Goal: Task Accomplishment & Management: Manage account settings

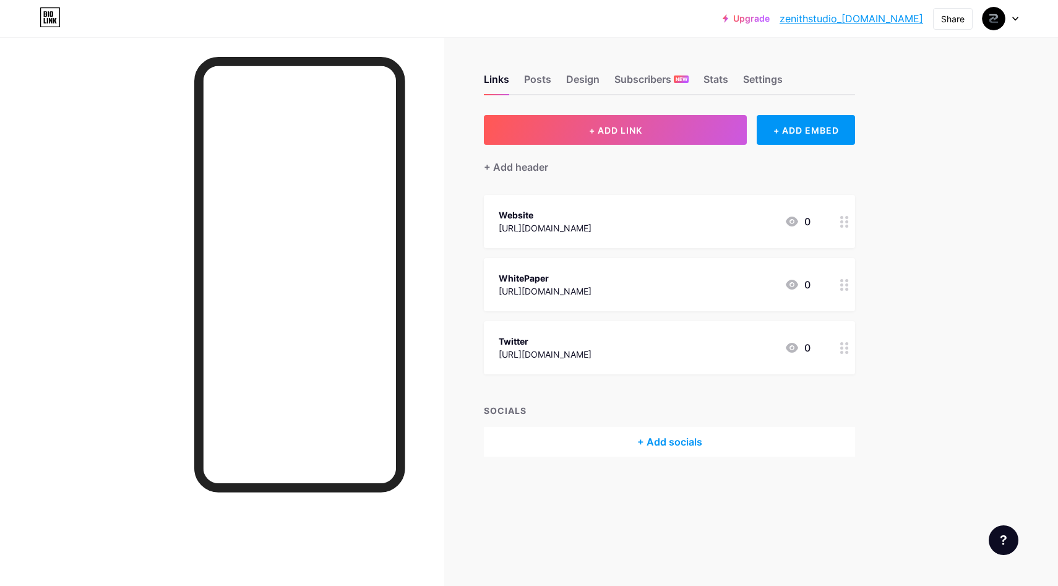
click at [651, 445] on div "+ Add socials" at bounding box center [669, 442] width 371 height 30
click at [463, 147] on input "text" at bounding box center [490, 148] width 137 height 13
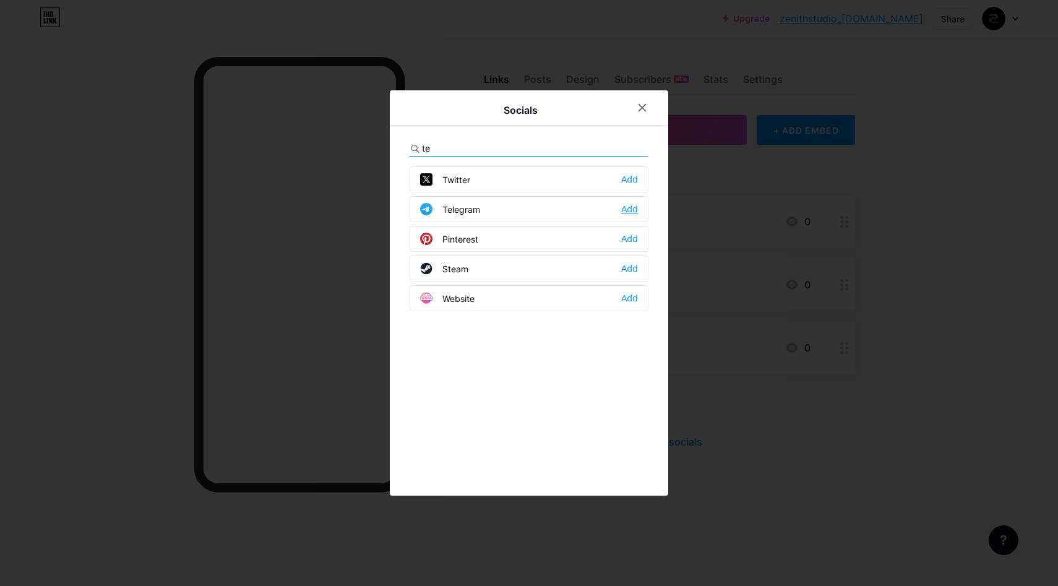
type input "te"
click at [629, 207] on div "Add" at bounding box center [629, 209] width 17 height 12
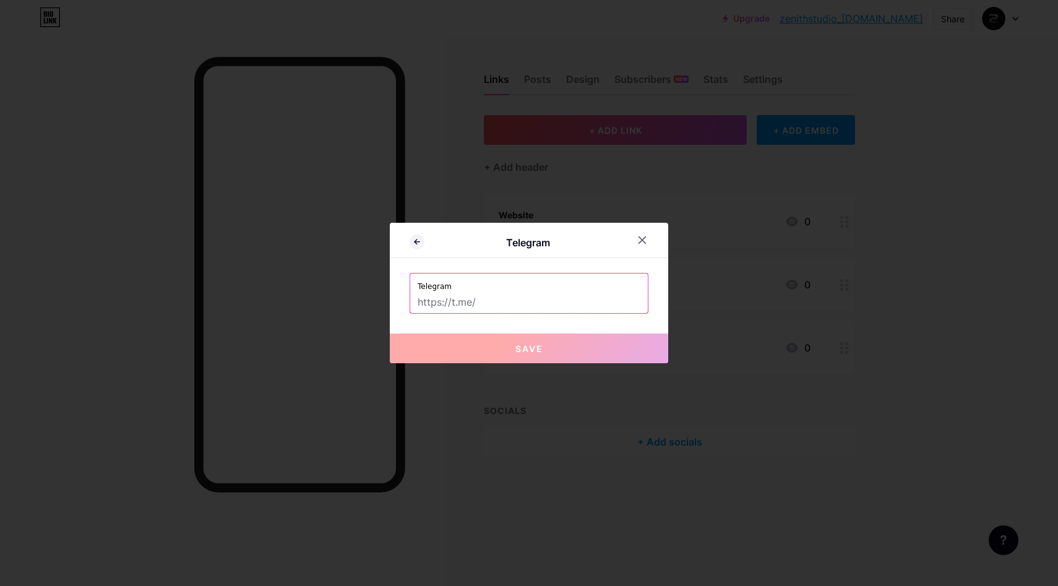
click at [482, 293] on input "text" at bounding box center [528, 302] width 223 height 21
paste input "@zenithstudioinfra"
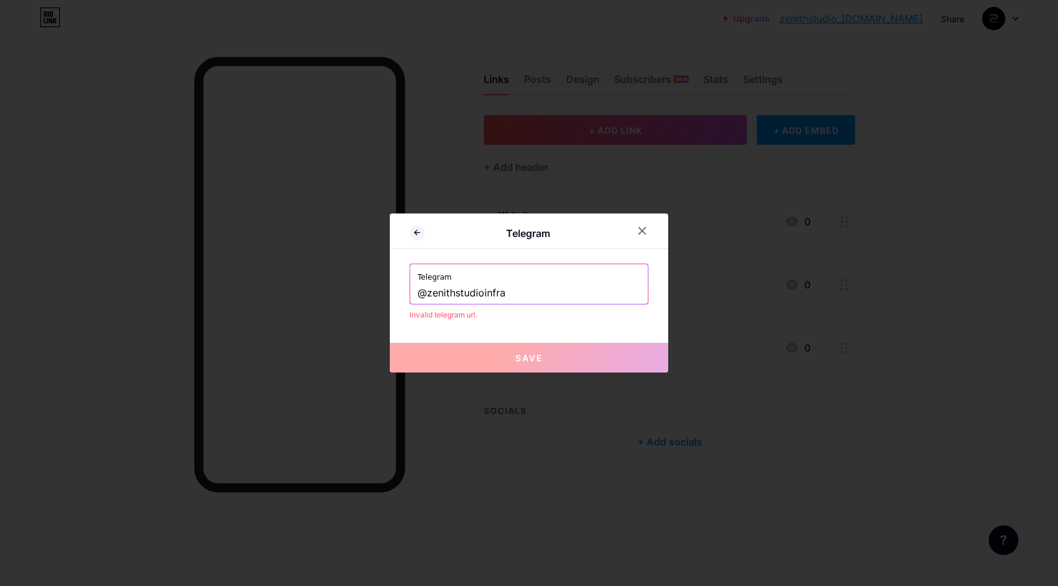
type input "@zenithstudioinfra"
click at [490, 296] on input "text" at bounding box center [528, 293] width 223 height 21
paste input "zenithstudioinfra"
click at [481, 284] on input "zenithstudioinfra" at bounding box center [528, 293] width 223 height 21
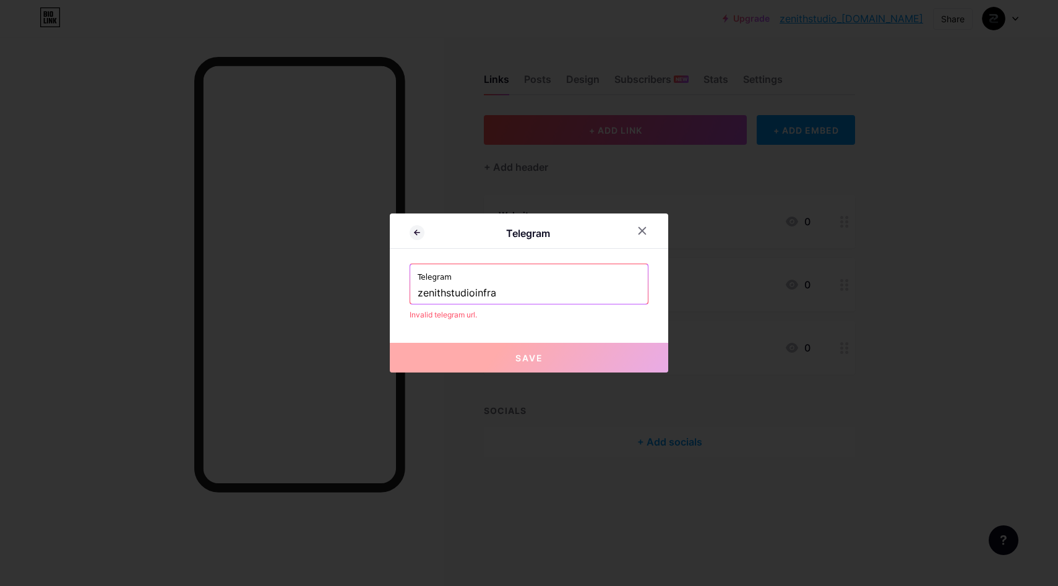
click at [481, 284] on input "zenithstudioinfra" at bounding box center [528, 293] width 223 height 21
paste input "[URL][DOMAIN_NAME]"
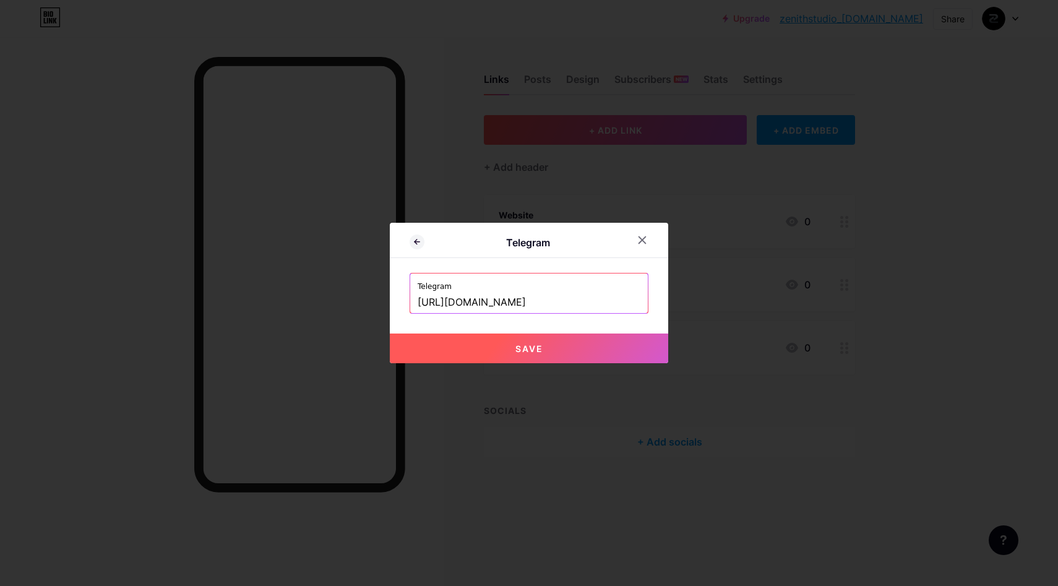
type input "[URL][DOMAIN_NAME]"
click at [531, 356] on button "Save" at bounding box center [529, 348] width 278 height 30
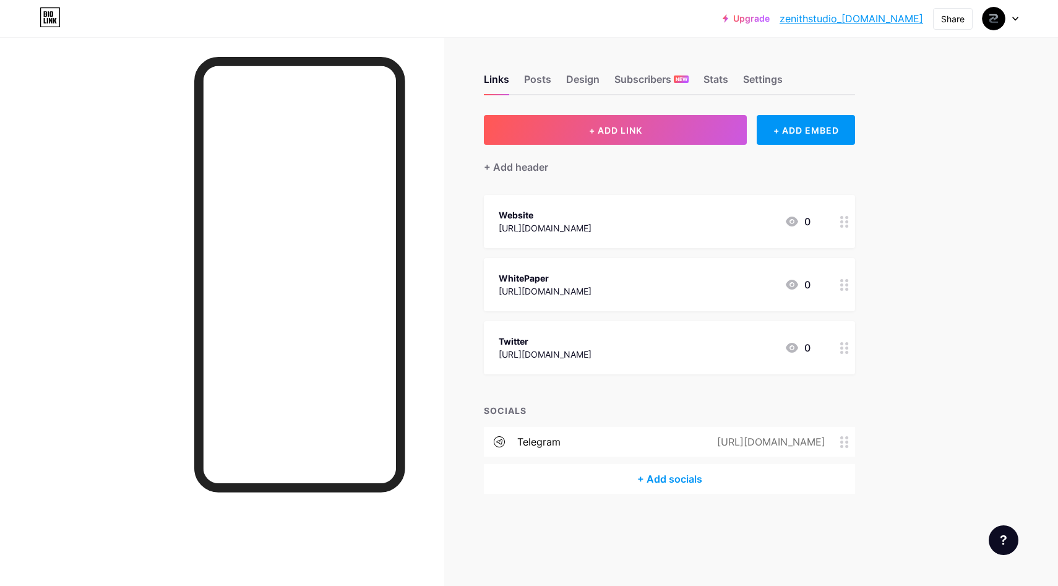
click at [684, 477] on div "+ Add socials" at bounding box center [669, 479] width 371 height 30
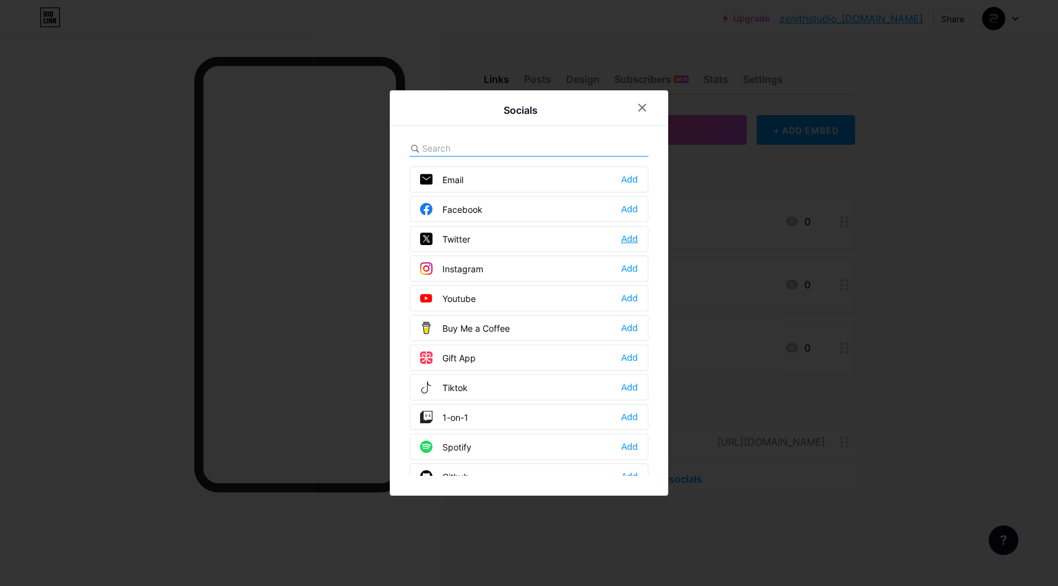
click at [633, 237] on div "Add" at bounding box center [629, 239] width 17 height 12
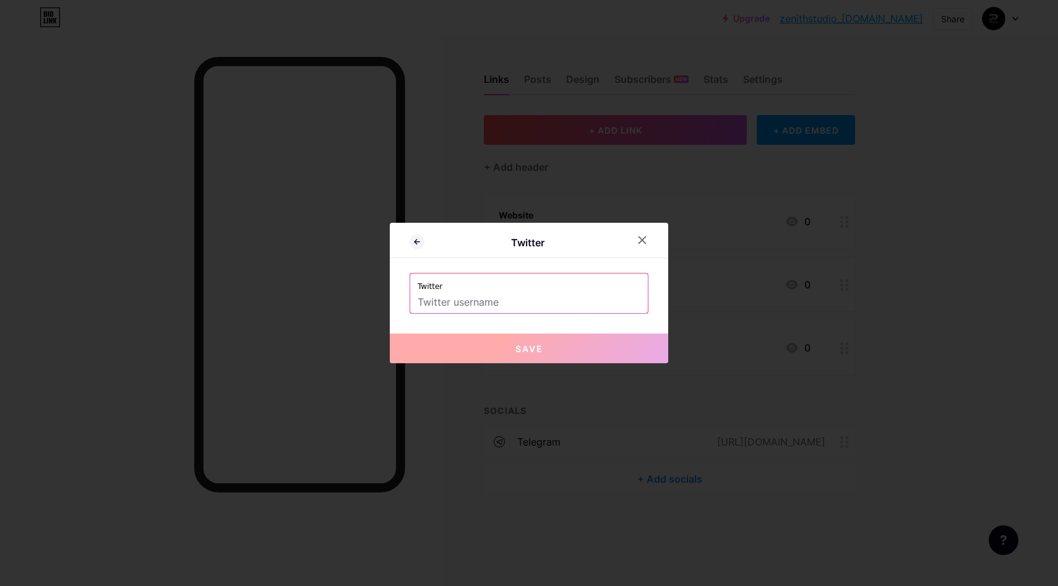
click at [474, 292] on input "text" at bounding box center [528, 302] width 223 height 21
paste input "[URL][DOMAIN_NAME]"
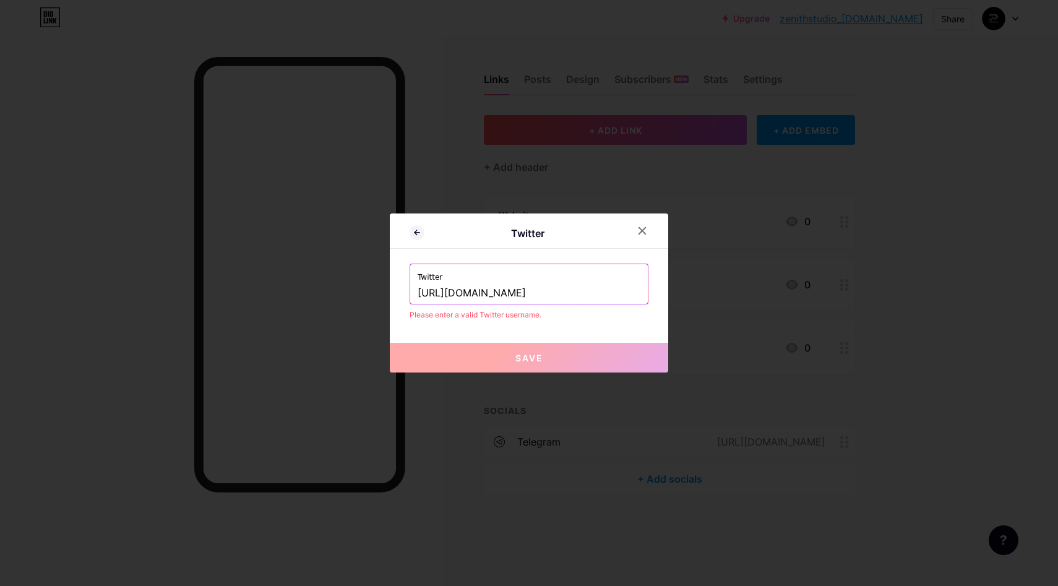
drag, startPoint x: 482, startPoint y: 289, endPoint x: 397, endPoint y: 289, distance: 85.3
click at [397, 289] on div "Twitter Twitter [URL][DOMAIN_NAME] Please enter a valid Twitter username. Save" at bounding box center [529, 292] width 278 height 159
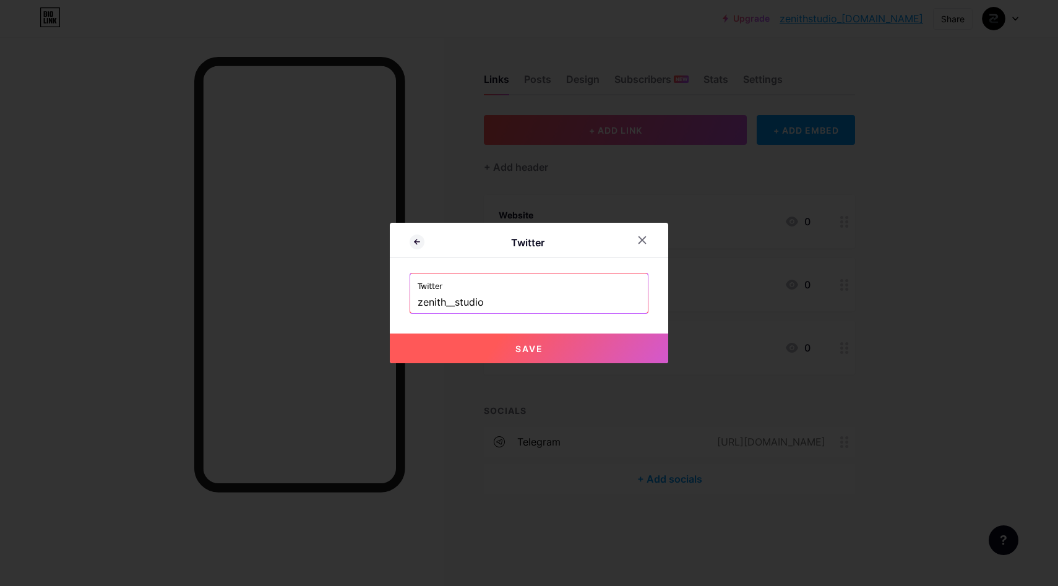
click at [524, 347] on span "Save" at bounding box center [529, 348] width 28 height 11
type input "[URL][DOMAIN_NAME]"
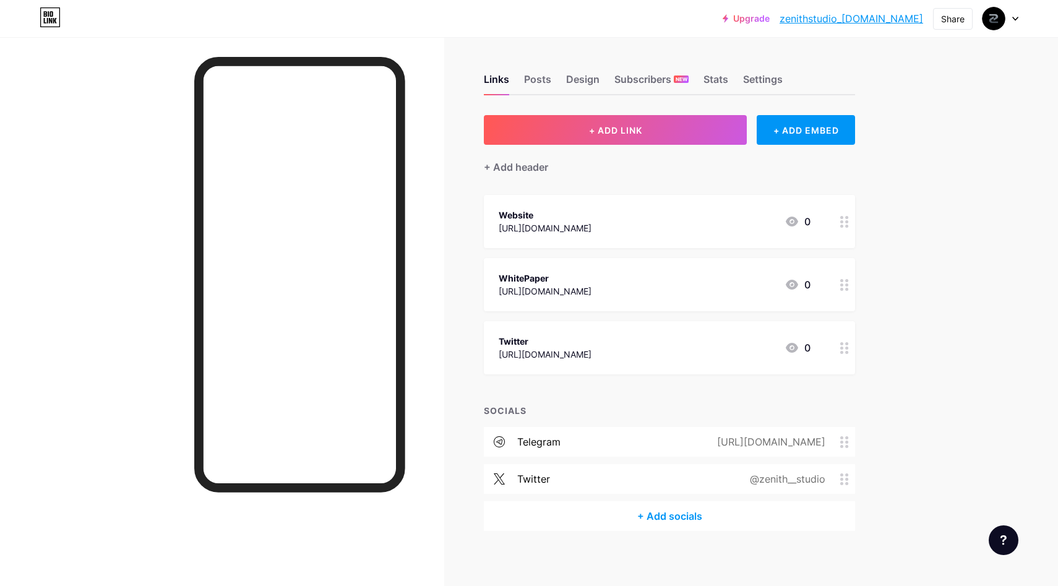
scroll to position [6, 0]
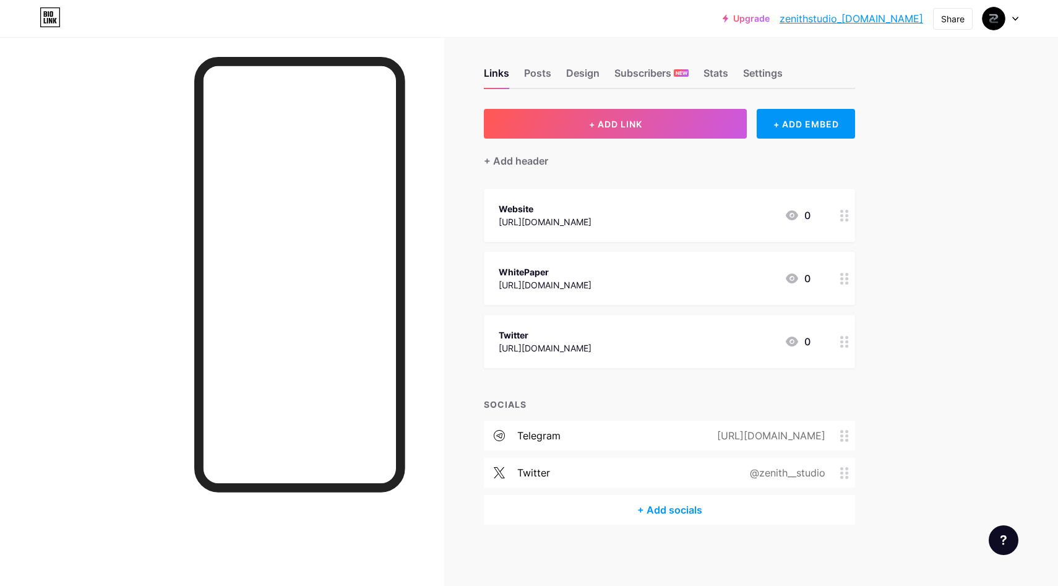
click at [660, 510] on div "+ Add socials" at bounding box center [669, 510] width 371 height 30
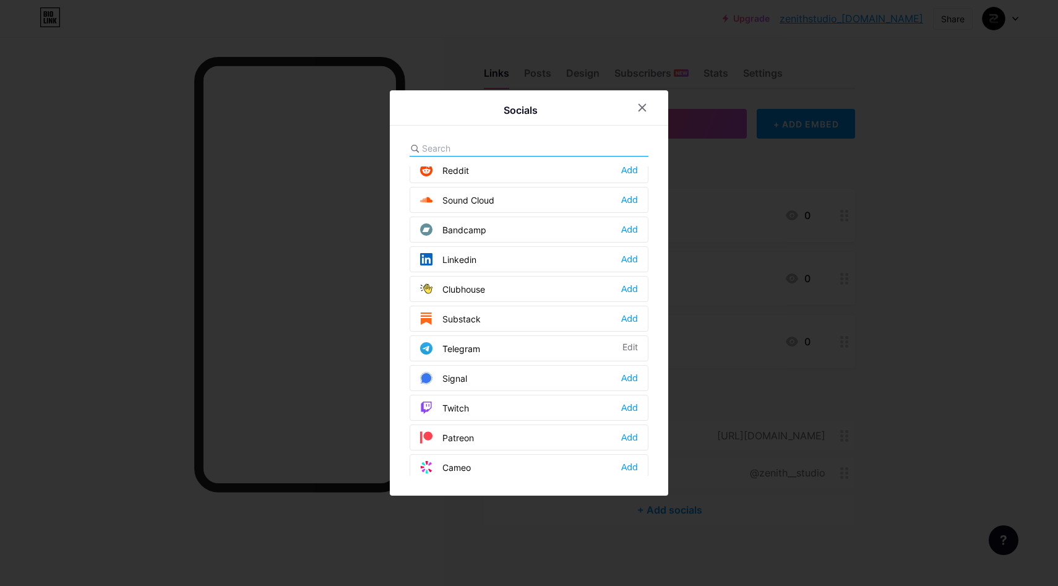
scroll to position [455, 0]
click at [630, 256] on div "Add" at bounding box center [629, 258] width 17 height 12
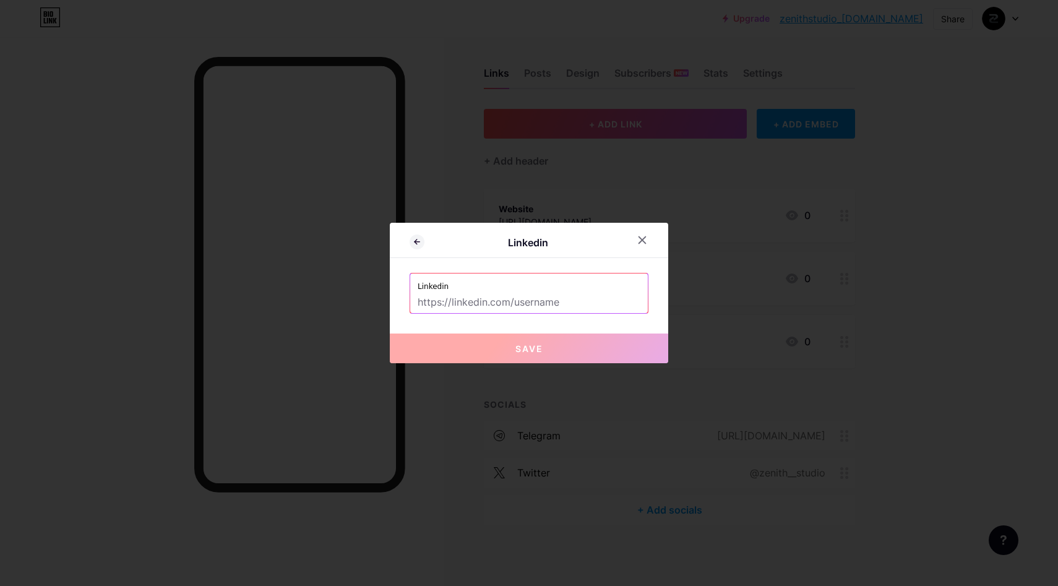
click at [517, 303] on input "text" at bounding box center [528, 302] width 223 height 21
click at [523, 302] on input "text" at bounding box center [528, 302] width 223 height 21
paste input "[URL][DOMAIN_NAME]"
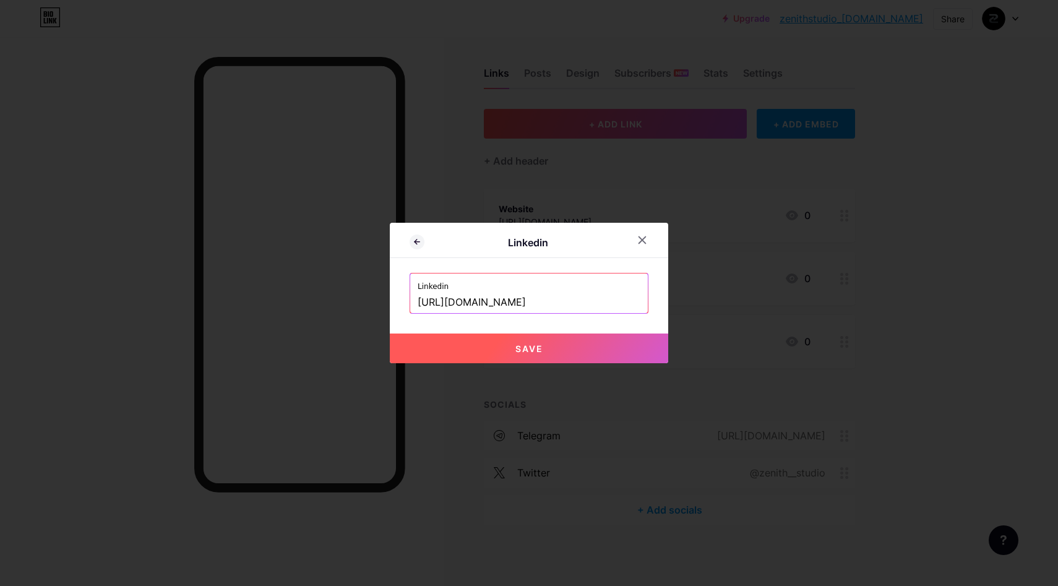
type input "[URL][DOMAIN_NAME]"
click at [537, 356] on button "Save" at bounding box center [529, 348] width 278 height 30
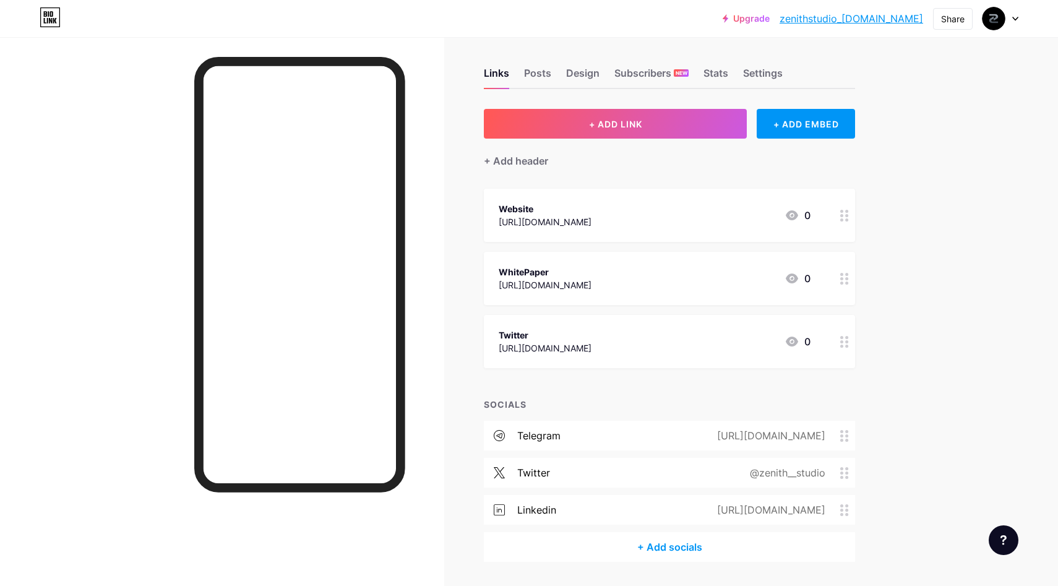
click at [657, 547] on div "+ Add socials" at bounding box center [669, 547] width 371 height 30
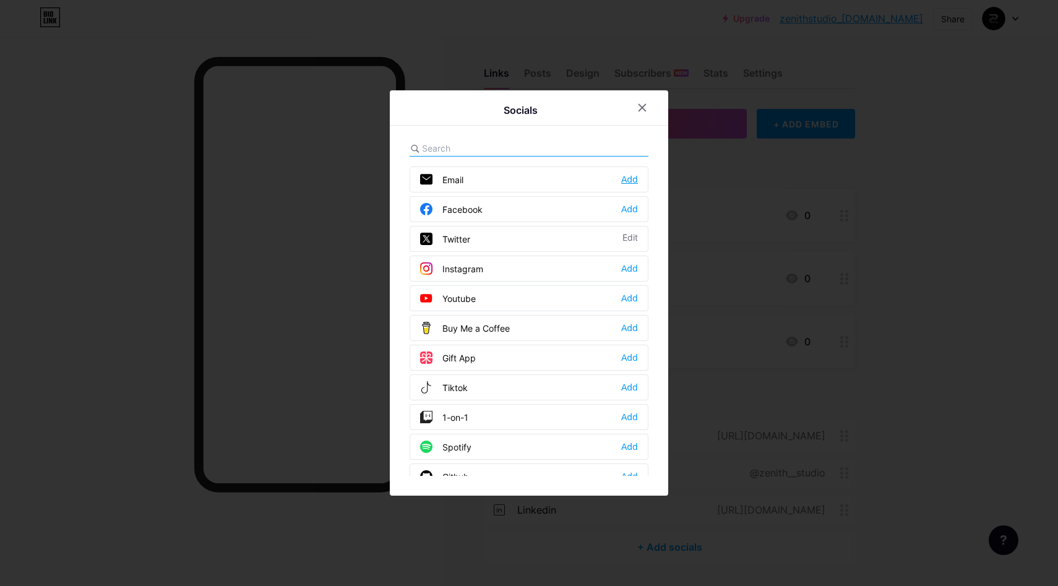
click at [631, 177] on div "Add" at bounding box center [629, 179] width 17 height 12
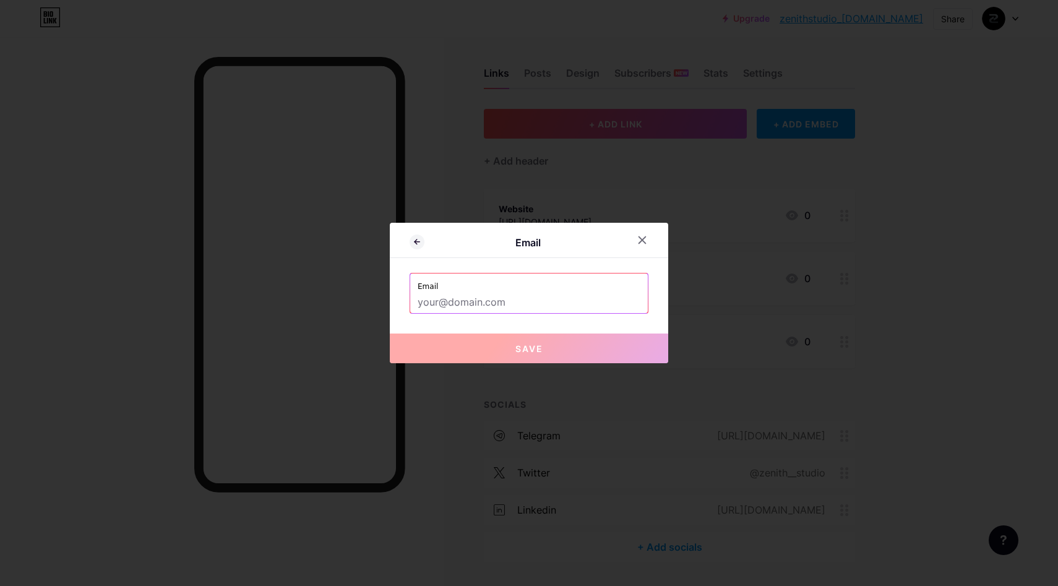
click at [479, 297] on input "text" at bounding box center [528, 302] width 223 height 21
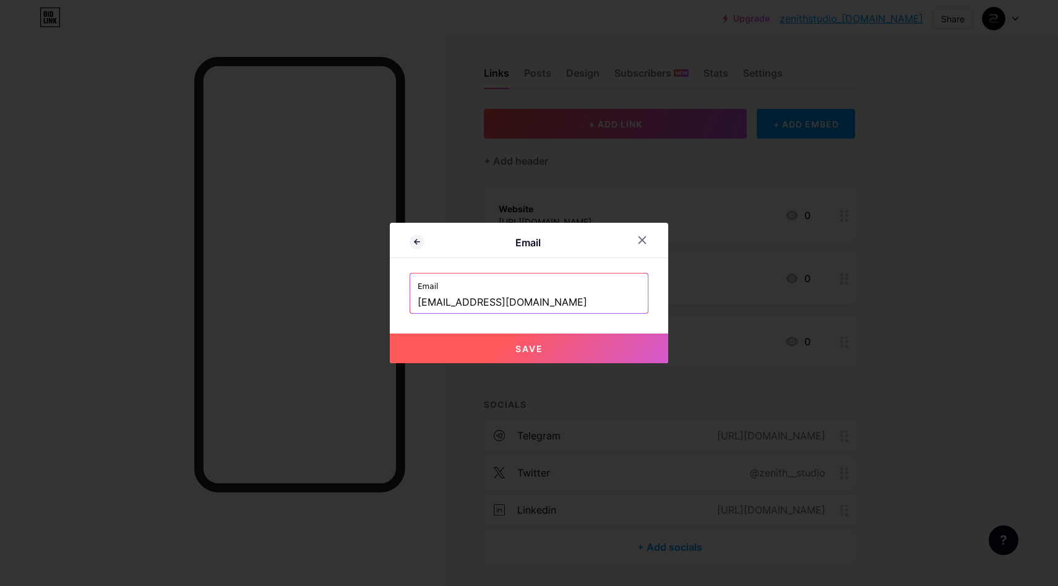
click at [529, 354] on button "Save" at bounding box center [529, 348] width 278 height 30
type input "mailto:[EMAIL_ADDRESS][DOMAIN_NAME]"
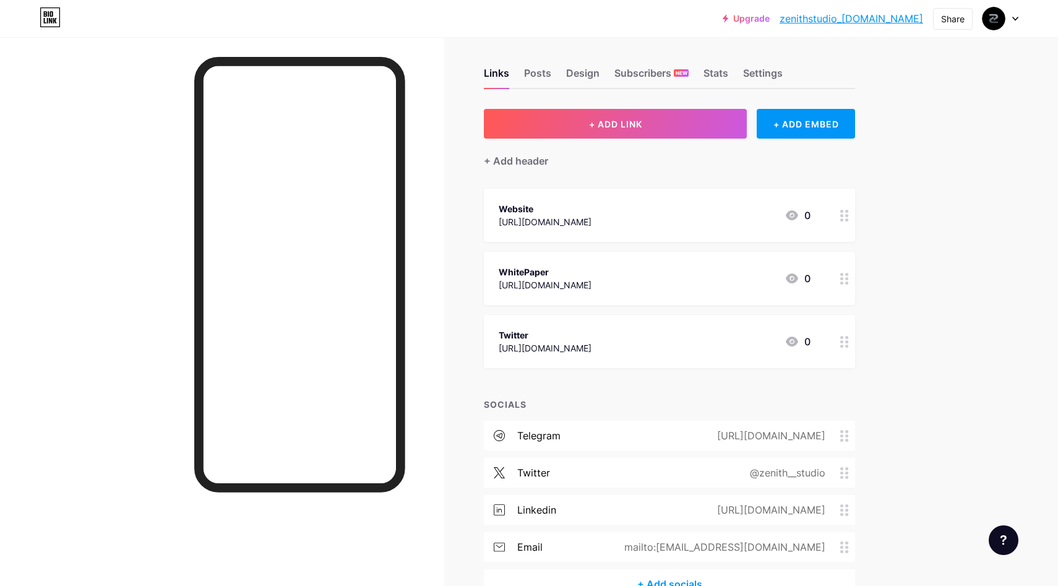
click at [846, 340] on circle at bounding box center [846, 341] width 3 height 3
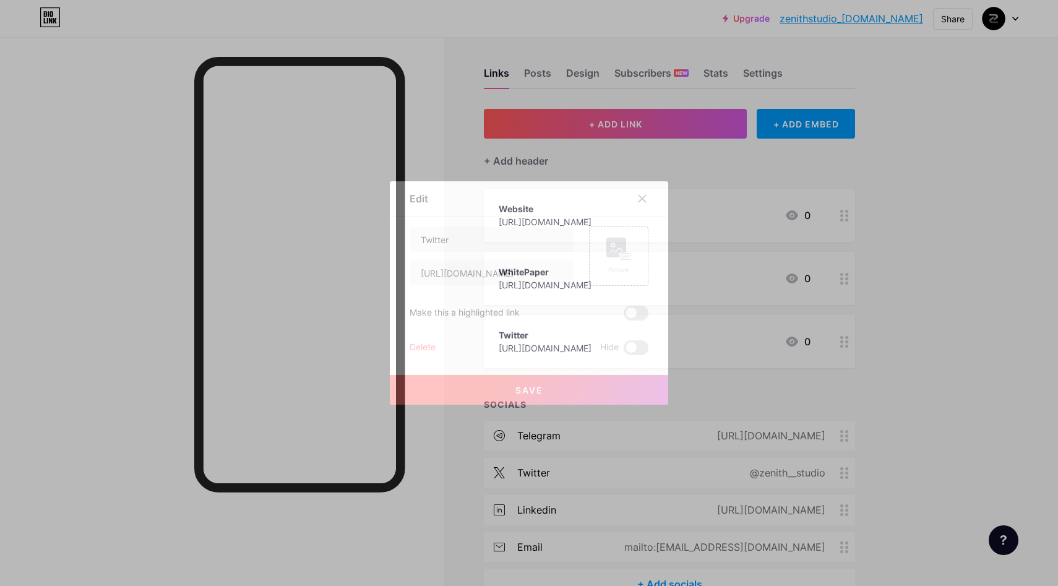
click at [426, 347] on div "Delete" at bounding box center [422, 347] width 26 height 15
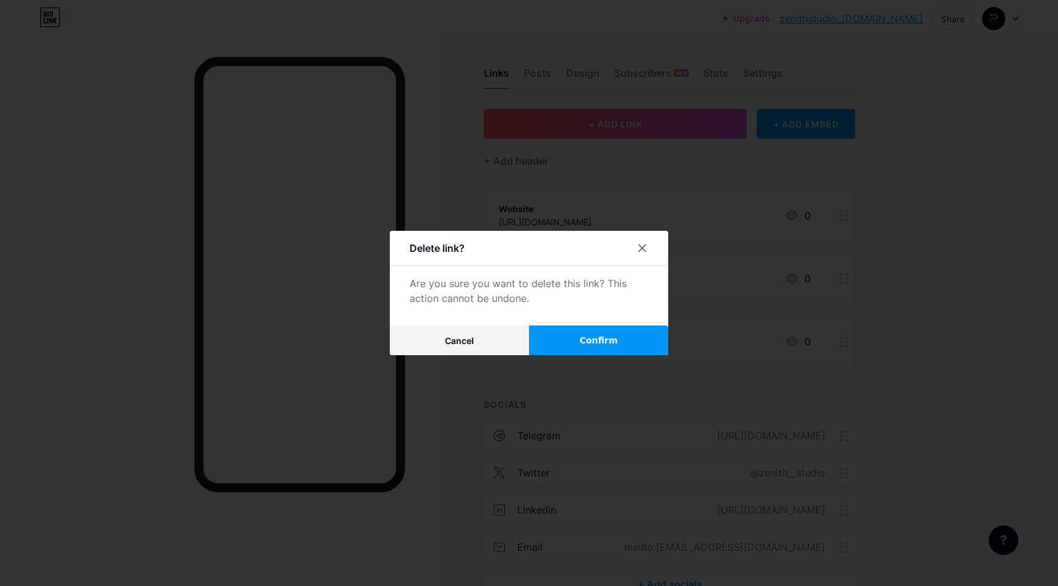
click at [584, 344] on span "Confirm" at bounding box center [599, 340] width 38 height 13
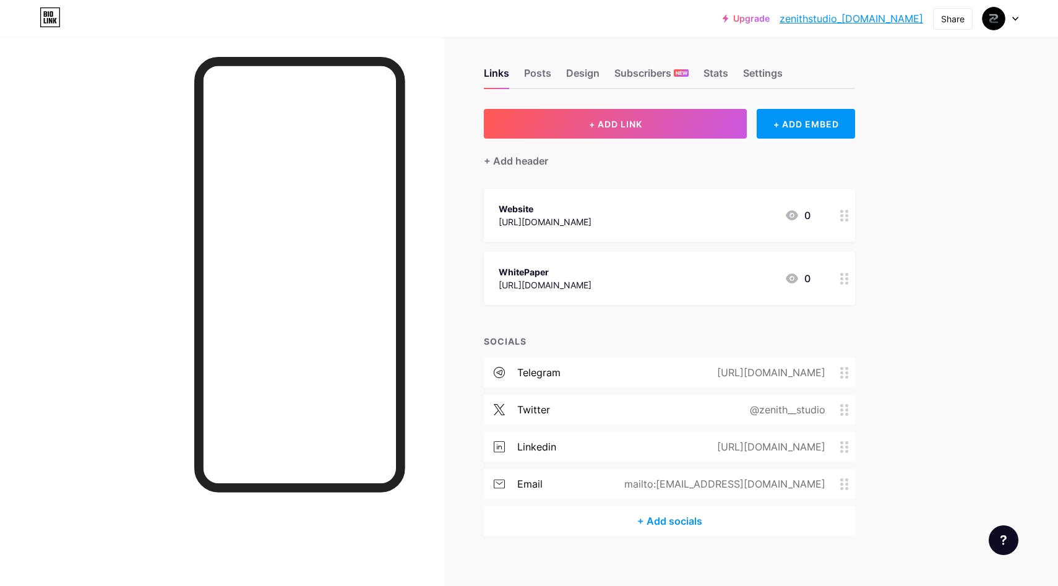
click at [862, 19] on link "zenithstudio_[DOMAIN_NAME]" at bounding box center [850, 18] width 143 height 15
